Goal: Browse casually

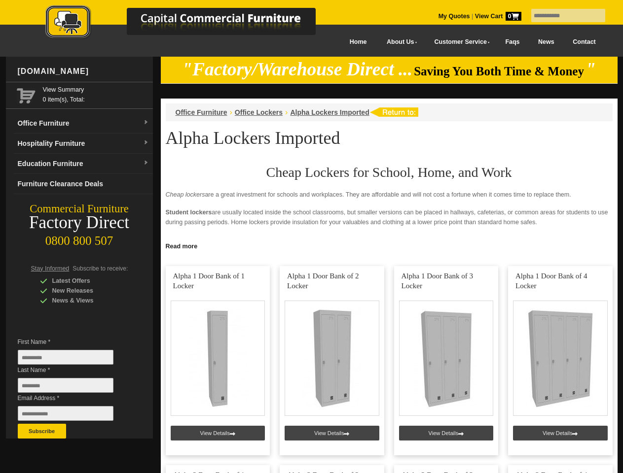
click at [562, 16] on input "text" at bounding box center [568, 15] width 74 height 13
click at [73, 388] on input "Last Name *" at bounding box center [66, 385] width 96 height 15
click at [42, 431] on button "Subscribe" at bounding box center [42, 431] width 48 height 15
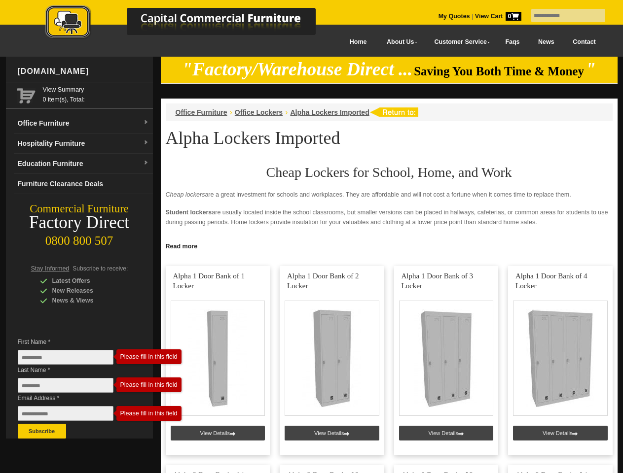
click at [389, 246] on link "Read more" at bounding box center [389, 245] width 457 height 12
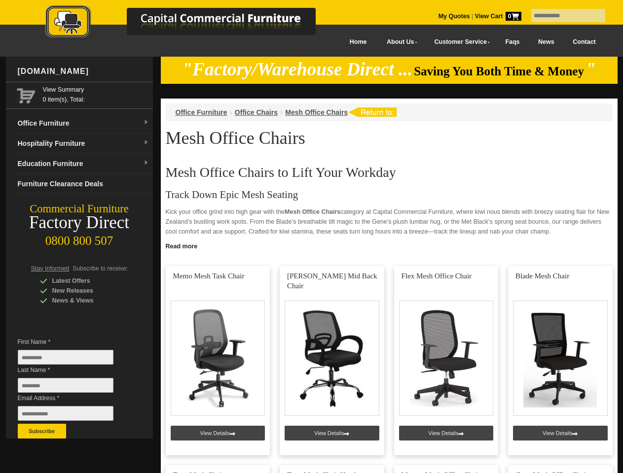
click at [562, 16] on input "text" at bounding box center [568, 15] width 74 height 13
click at [73, 388] on input "Last Name *" at bounding box center [66, 385] width 96 height 15
click at [42, 431] on button "Subscribe" at bounding box center [42, 431] width 48 height 15
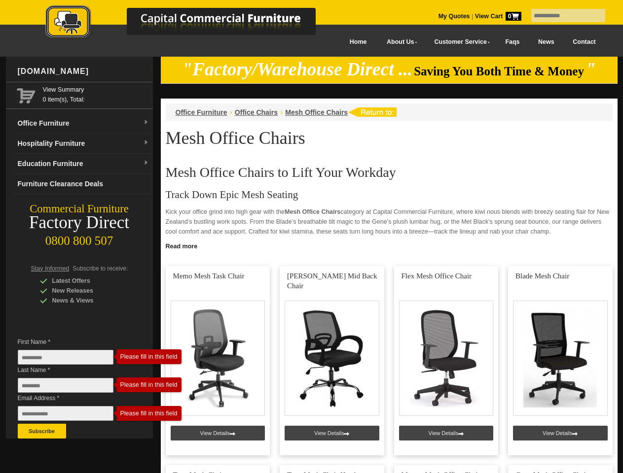
click at [389, 246] on link "Read more" at bounding box center [389, 245] width 457 height 12
